Goal: Contribute content: Contribute content

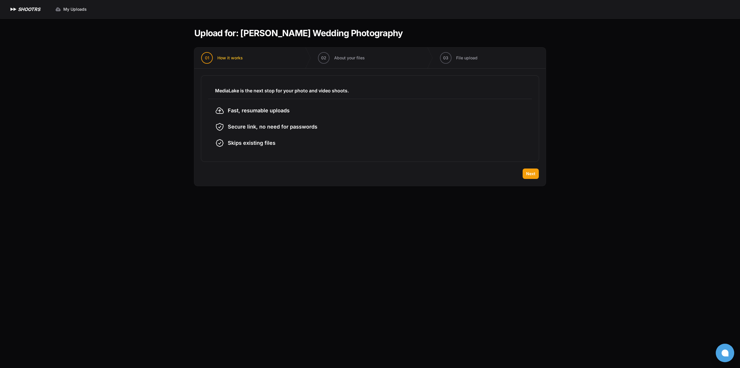
click at [228, 91] on h3 "MediaLake is the next stop for your photo and video shoots." at bounding box center [370, 90] width 310 height 7
click at [538, 174] on button "Next" at bounding box center [531, 173] width 16 height 10
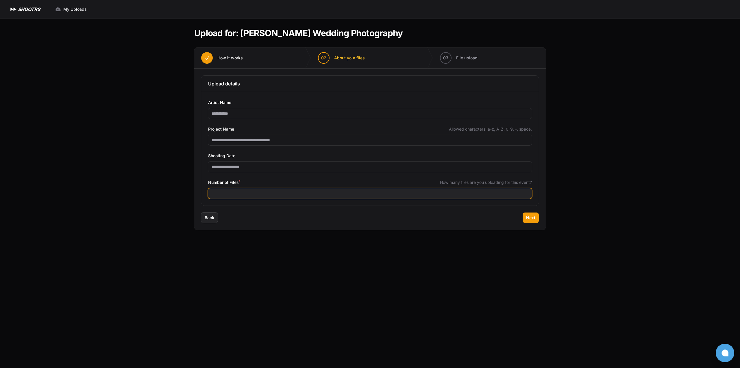
click at [226, 193] on input "Number of Files *" at bounding box center [370, 193] width 324 height 10
type input "***"
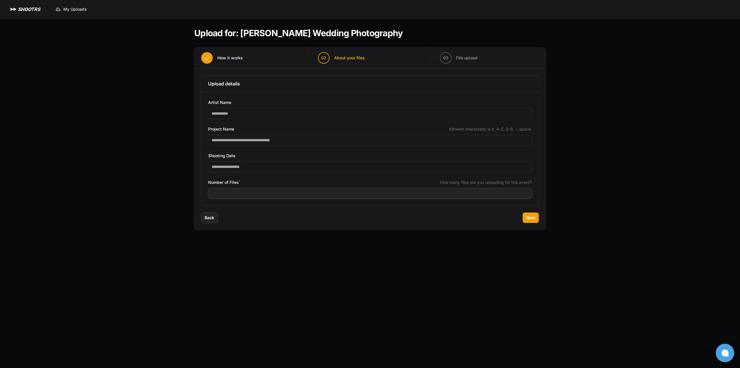
drag, startPoint x: 533, startPoint y: 217, endPoint x: 515, endPoint y: 244, distance: 31.3
click at [533, 216] on span "Next" at bounding box center [530, 218] width 9 height 6
